Goal: Task Accomplishment & Management: Use online tool/utility

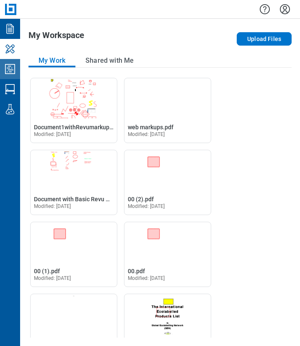
click at [11, 70] on icon "Studio Projects" at bounding box center [10, 69] width 10 height 10
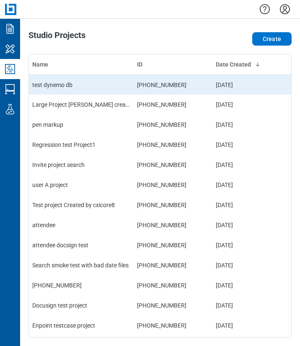
click at [138, 82] on td "028-430-199" at bounding box center [173, 85] width 79 height 20
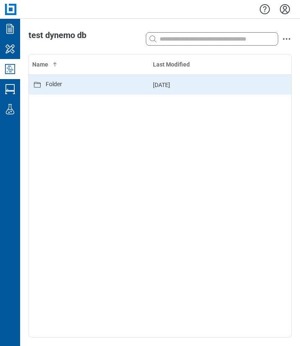
click at [61, 85] on div "Folder" at bounding box center [54, 85] width 16 height 10
click at [73, 92] on td "basic Revu markup.pdf" at bounding box center [89, 85] width 121 height 20
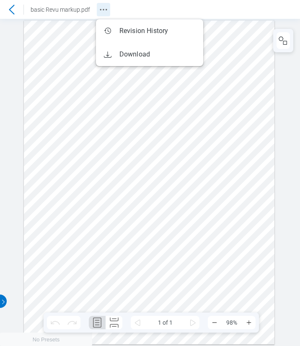
click at [100, 15] on button "Revision History" at bounding box center [103, 9] width 13 height 13
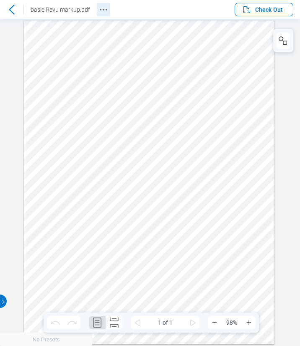
click at [104, 13] on icon "Revision History" at bounding box center [103, 10] width 10 height 10
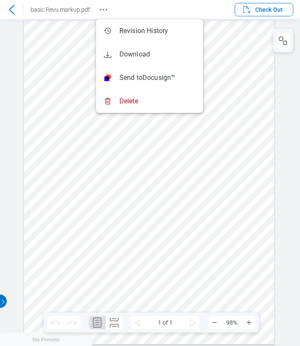
click at [197, 216] on div at bounding box center [149, 183] width 251 height 324
click at [175, 254] on div at bounding box center [149, 183] width 251 height 324
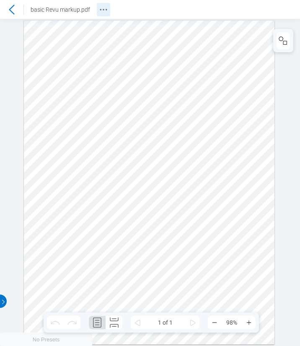
click at [105, 13] on icon "Revision History" at bounding box center [103, 10] width 10 height 10
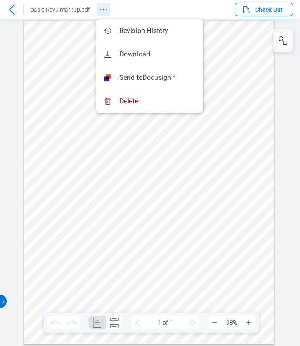
click at [106, 7] on icon "Revision History" at bounding box center [103, 10] width 10 height 10
click at [148, 244] on div at bounding box center [149, 183] width 251 height 324
drag, startPoint x: 149, startPoint y: 206, endPoint x: 145, endPoint y: 198, distance: 8.6
click at [149, 206] on div at bounding box center [149, 183] width 251 height 324
click at [11, 9] on icon at bounding box center [12, 10] width 10 height 10
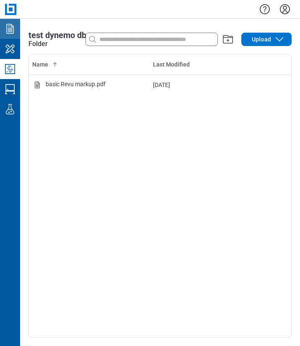
click at [8, 34] on icon "Documents" at bounding box center [10, 29] width 8 height 10
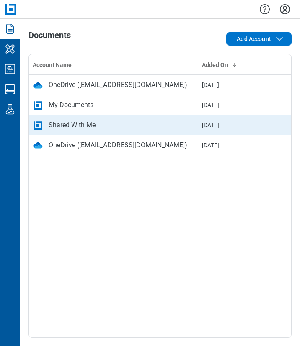
click at [56, 122] on div "Shared With Me" at bounding box center [72, 125] width 47 height 10
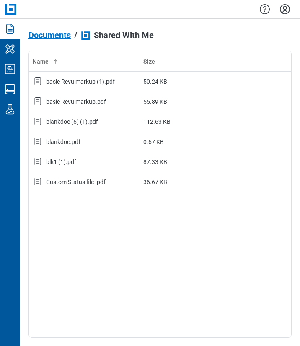
click at [13, 35] on icon "Documents" at bounding box center [9, 28] width 13 height 13
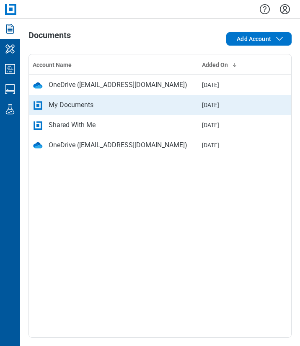
click at [62, 105] on div "My Documents" at bounding box center [71, 105] width 45 height 10
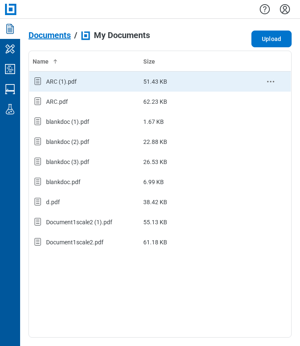
click at [103, 83] on div "ARC (1).pdf" at bounding box center [85, 81] width 104 height 11
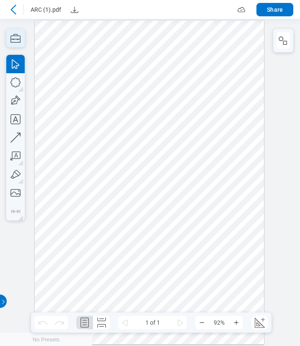
click at [14, 40] on icon "button" at bounding box center [15, 38] width 18 height 18
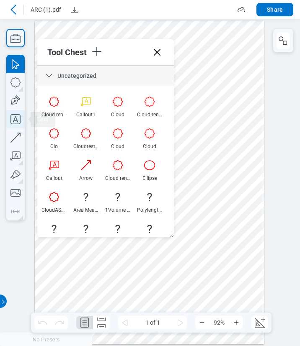
click at [18, 117] on icon "button" at bounding box center [15, 119] width 18 height 18
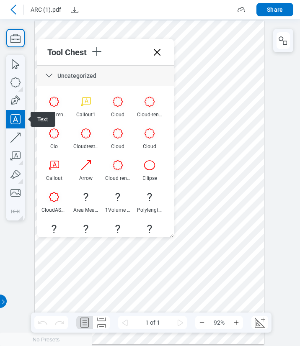
click at [212, 133] on div at bounding box center [149, 183] width 229 height 325
click at [227, 153] on div at bounding box center [149, 183] width 229 height 325
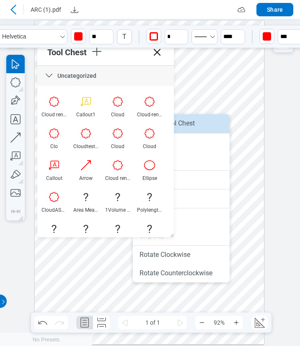
click at [204, 127] on li "Save to Tool Chest" at bounding box center [181, 123] width 97 height 18
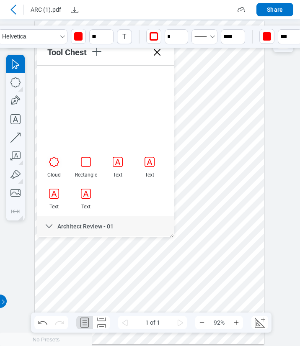
scroll to position [232, 0]
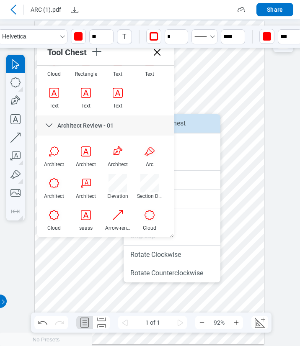
click at [203, 128] on li "Save to Tool Chest" at bounding box center [172, 123] width 97 height 18
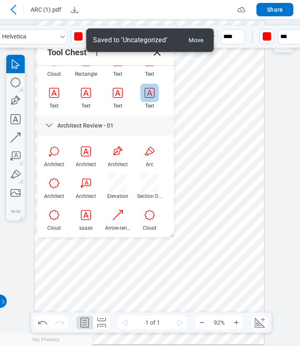
click at [147, 96] on div at bounding box center [149, 93] width 18 height 18
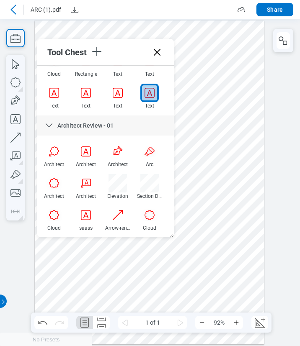
click at [214, 188] on div at bounding box center [149, 183] width 229 height 325
click at [254, 200] on div at bounding box center [149, 183] width 229 height 325
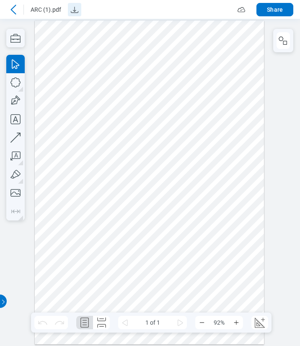
scroll to position [0, 0]
